Goal: Transaction & Acquisition: Purchase product/service

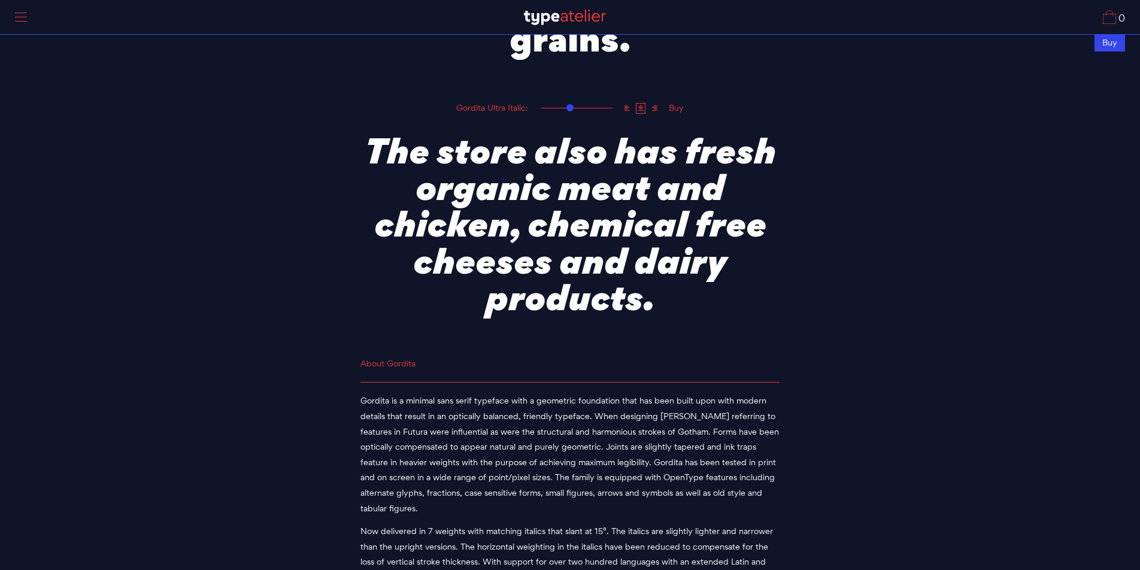
scroll to position [4010, 0]
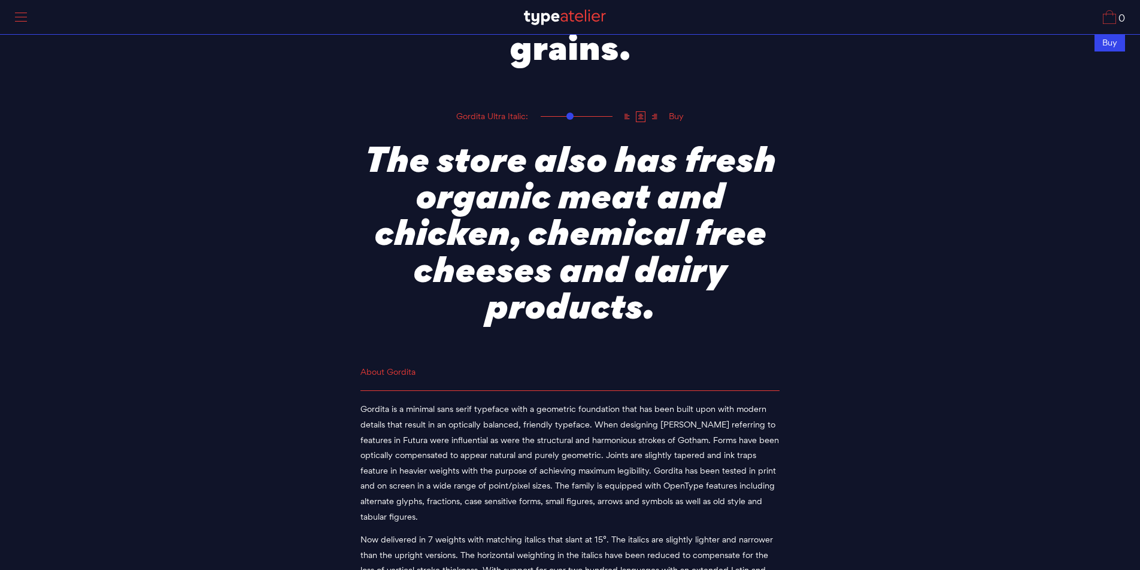
click at [21, 16] on div at bounding box center [21, 18] width 30 height 28
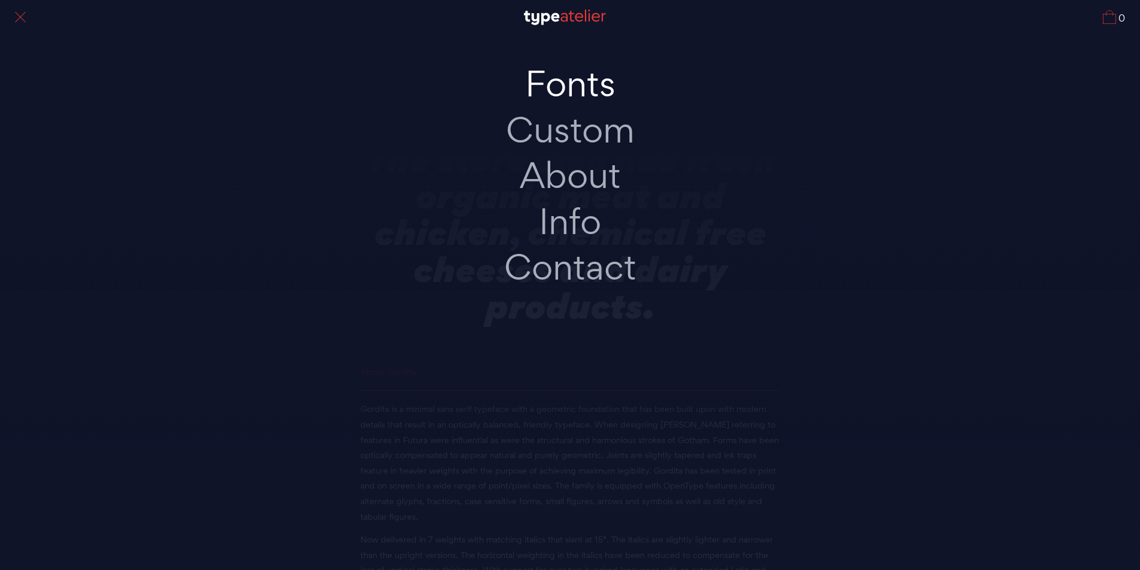
click at [524, 93] on link "Fonts" at bounding box center [569, 84] width 251 height 46
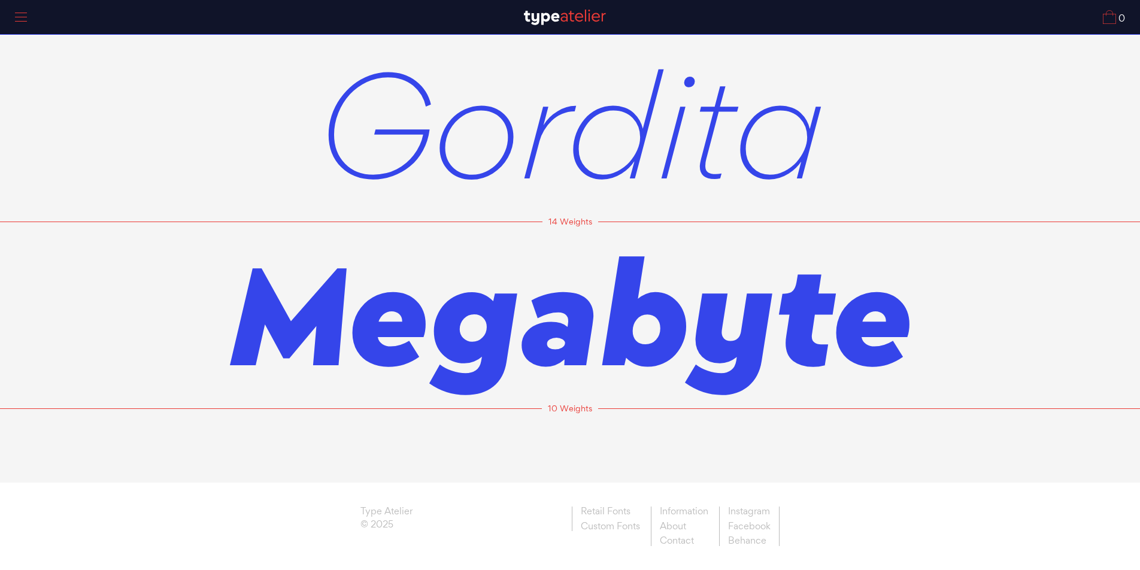
click at [593, 163] on span "Gordita" at bounding box center [570, 123] width 508 height 187
